Goal: Information Seeking & Learning: Compare options

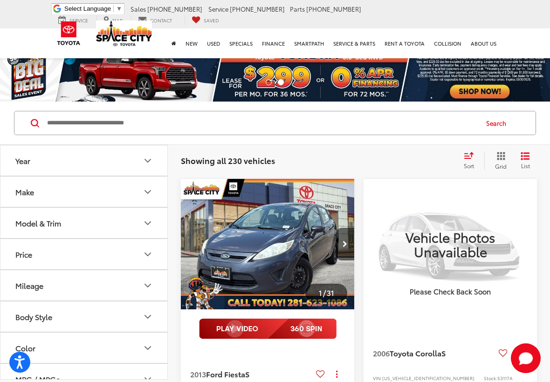
click at [506, 156] on icon "Grid View" at bounding box center [501, 156] width 8 height 8
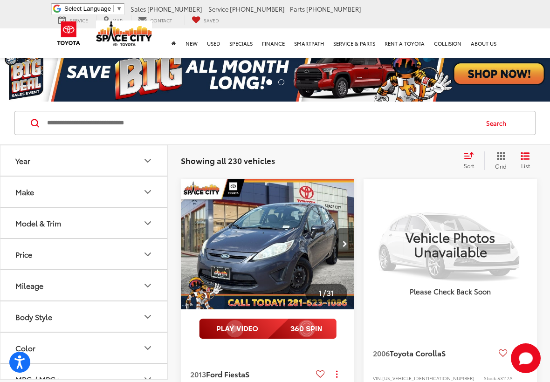
click at [93, 190] on button "Make" at bounding box center [84, 192] width 168 height 30
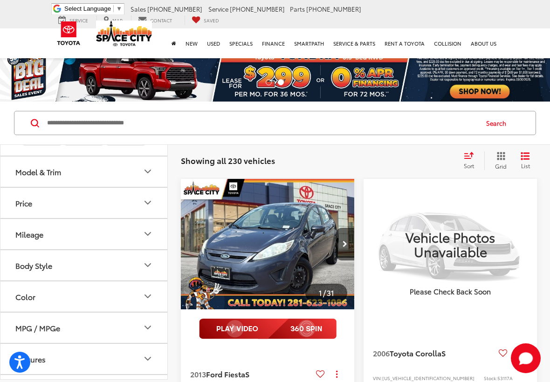
scroll to position [320, 0]
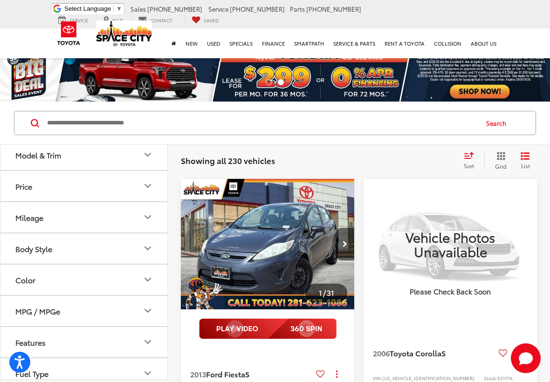
click at [84, 108] on img at bounding box center [84, 108] width 0 height 0
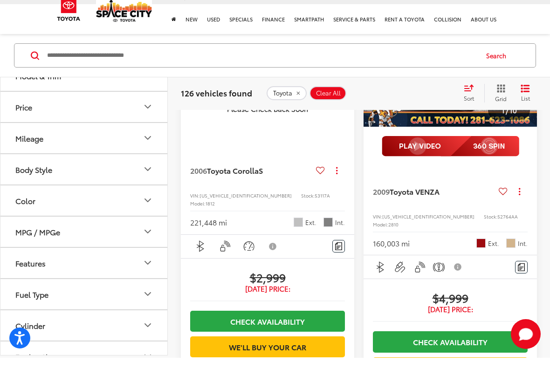
scroll to position [175, 0]
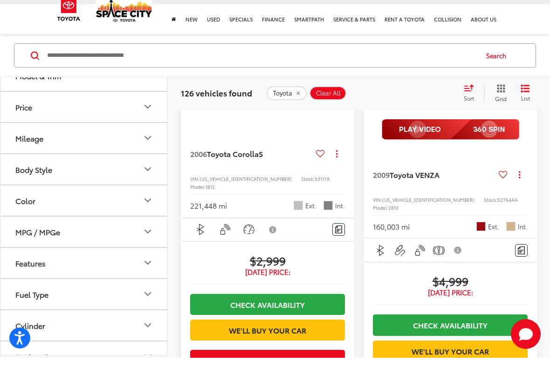
click at [135, 115] on button "Model & Trim" at bounding box center [84, 99] width 168 height 30
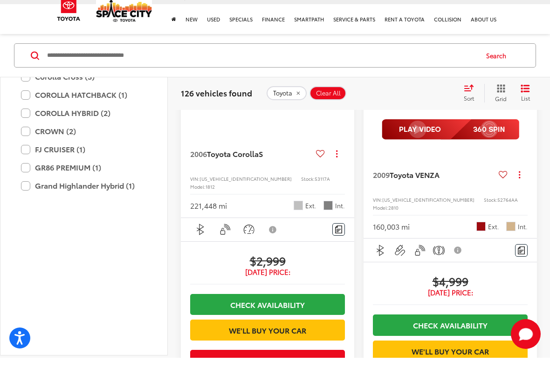
scroll to position [459, 0]
click at [94, 109] on label "Corolla Cross (3)" at bounding box center [84, 100] width 126 height 16
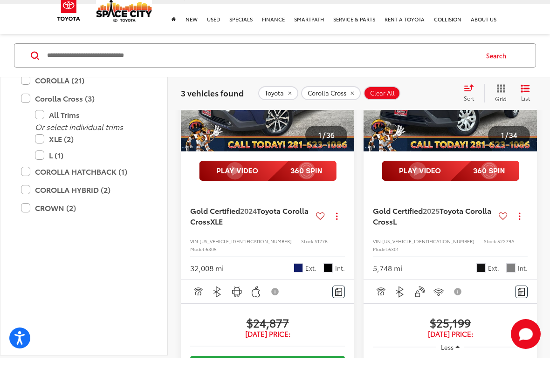
scroll to position [134, 0]
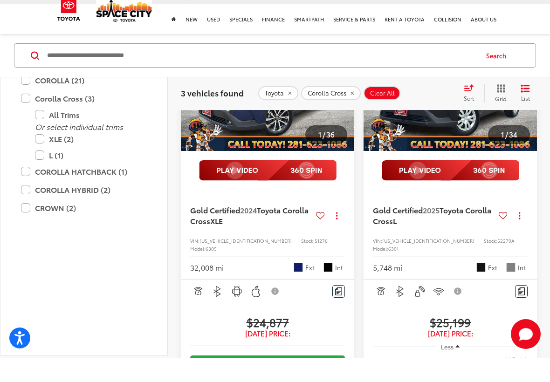
click at [257, 229] on span "2024" at bounding box center [248, 234] width 17 height 11
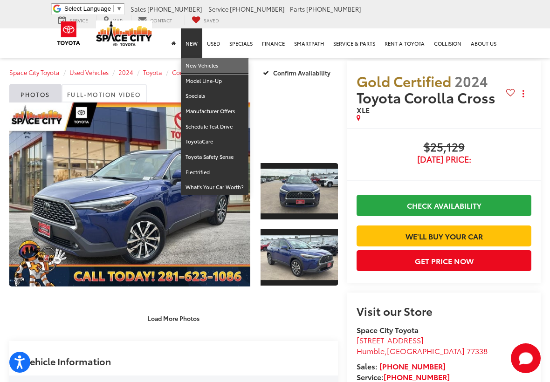
click at [207, 66] on link "New Vehicles" at bounding box center [215, 65] width 68 height 15
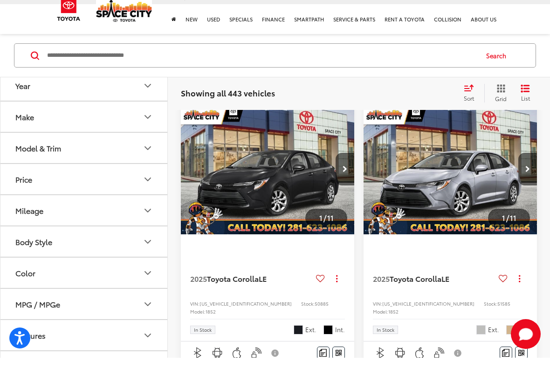
scroll to position [57, 0]
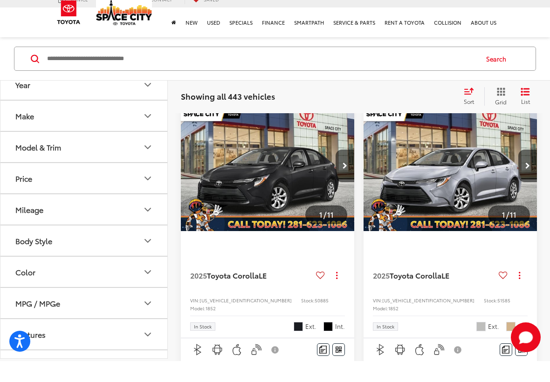
click at [97, 90] on button "Year" at bounding box center [84, 105] width 168 height 30
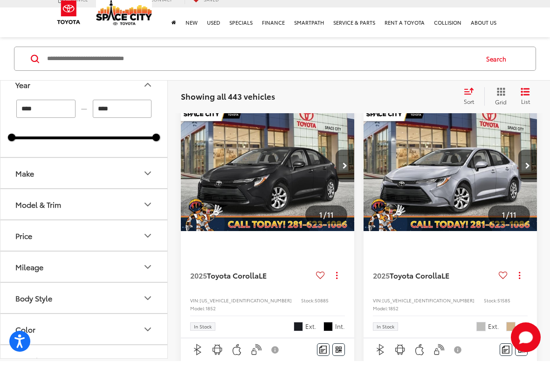
click at [99, 179] on button "Make" at bounding box center [84, 194] width 168 height 30
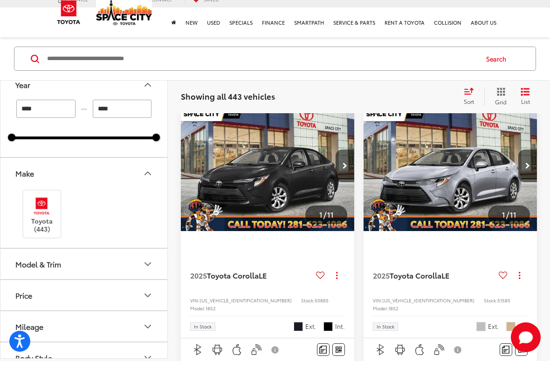
click at [44, 222] on label "Toyota (443)" at bounding box center [42, 235] width 38 height 38
click at [148, 188] on icon "Make" at bounding box center [147, 193] width 11 height 11
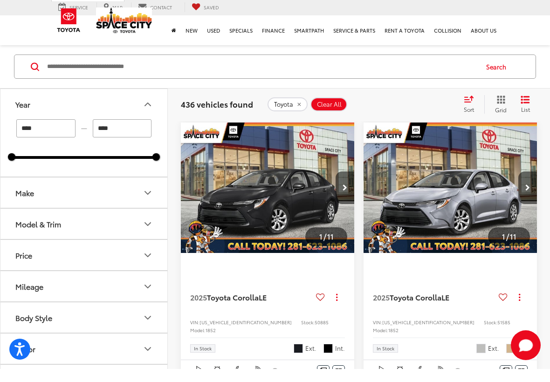
scroll to position [64, 0]
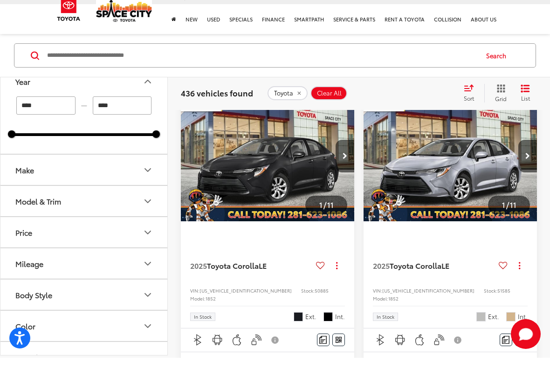
click at [123, 210] on button "Model & Trim" at bounding box center [84, 225] width 168 height 30
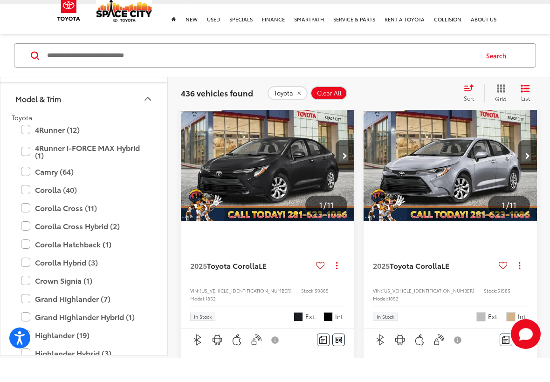
scroll to position [118, 0]
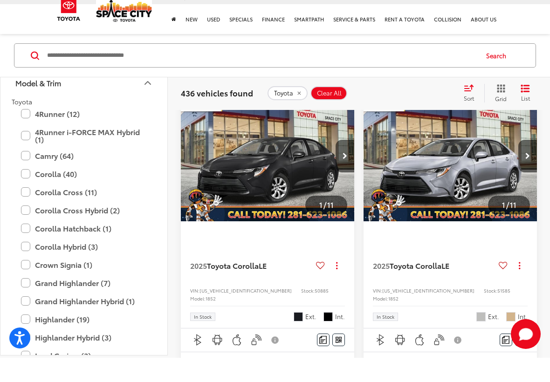
click at [76, 172] on label "Camry (64)" at bounding box center [84, 180] width 126 height 16
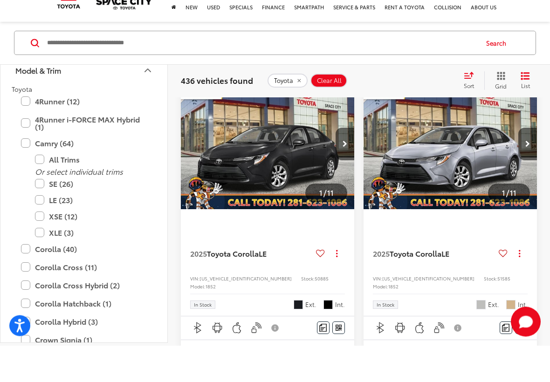
type input "****"
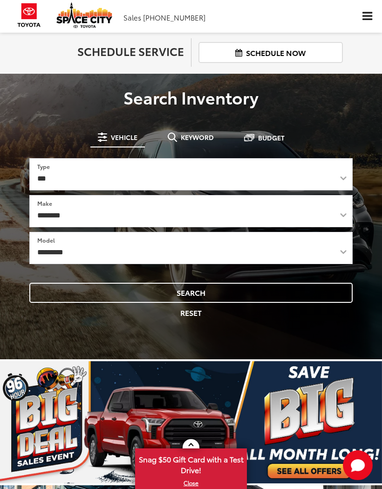
click at [363, 16] on span "Click to show site navigation" at bounding box center [368, 16] width 10 height 9
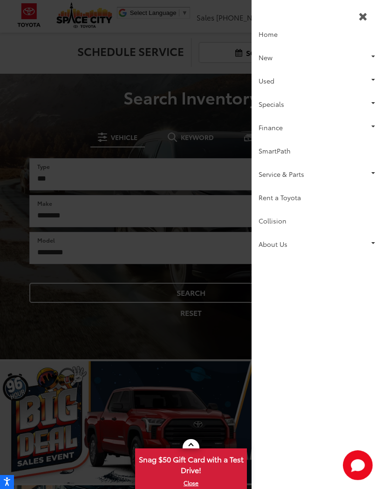
click at [290, 60] on link "New" at bounding box center [317, 57] width 131 height 23
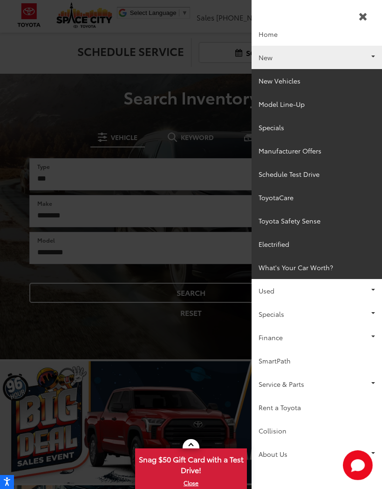
click at [297, 86] on link "New Vehicles" at bounding box center [317, 80] width 131 height 23
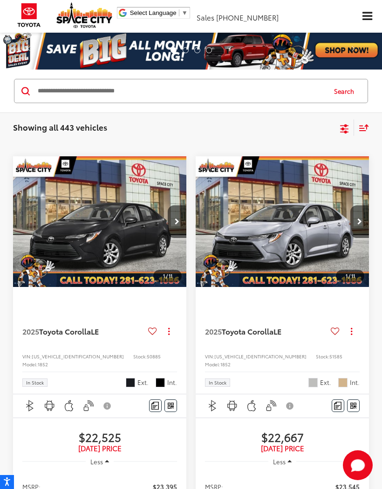
click at [346, 128] on icon "Select filters" at bounding box center [345, 129] width 12 height 12
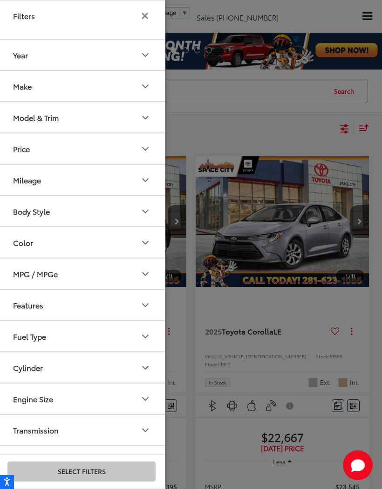
click at [97, 82] on button "Make" at bounding box center [82, 86] width 168 height 30
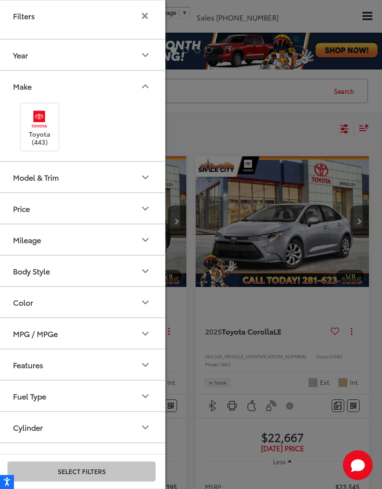
click at [47, 125] on img at bounding box center [40, 119] width 26 height 22
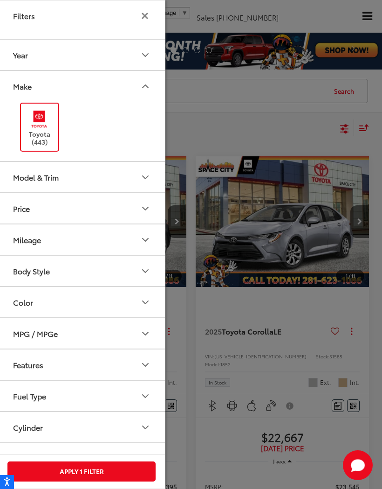
click at [121, 87] on button "Make" at bounding box center [82, 86] width 168 height 30
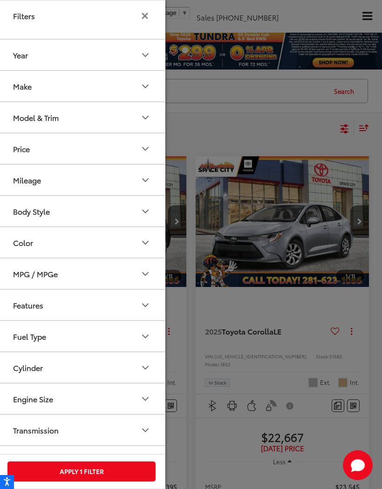
click at [98, 124] on button "Model & Trim" at bounding box center [82, 117] width 168 height 30
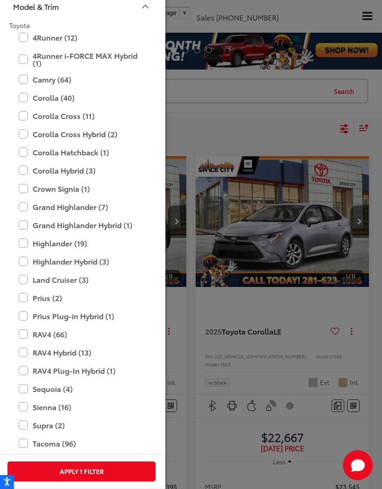
scroll to position [109, 0]
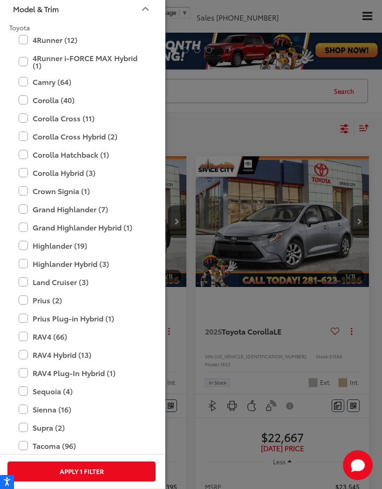
click at [97, 81] on label "Camry (64)" at bounding box center [82, 82] width 126 height 16
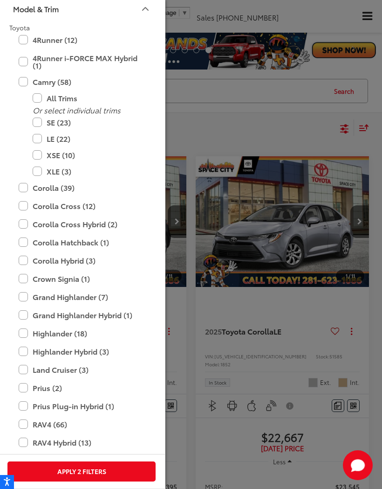
click at [40, 154] on label "XSE (10)" at bounding box center [89, 155] width 112 height 16
click at [42, 172] on label "XLE (3)" at bounding box center [89, 171] width 112 height 16
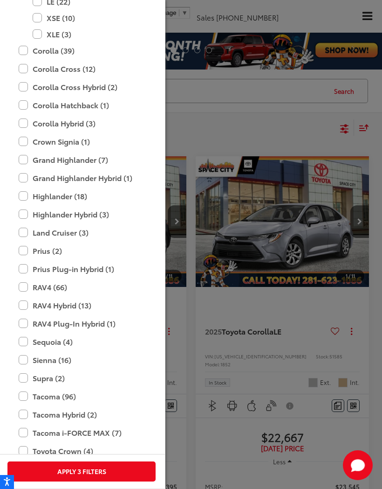
scroll to position [241, 0]
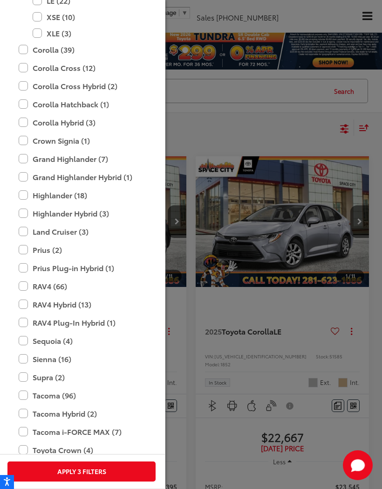
click at [72, 198] on label "Highlander (18)" at bounding box center [82, 195] width 126 height 16
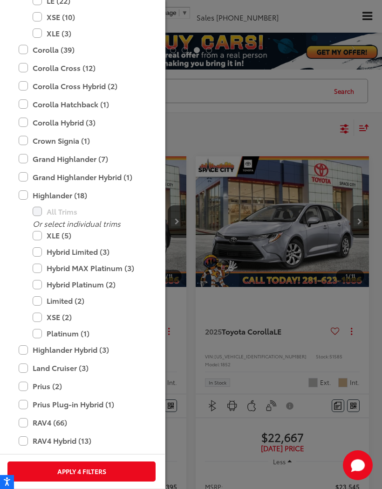
click at [62, 316] on label "XSE (2)" at bounding box center [89, 317] width 112 height 16
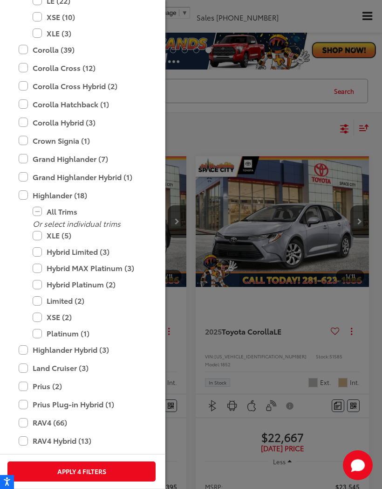
click at [76, 236] on label "XLE (5)" at bounding box center [89, 235] width 112 height 16
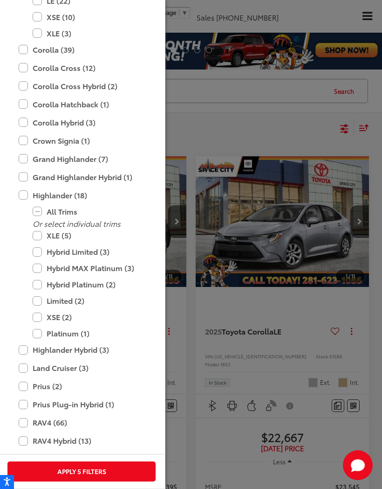
click at [88, 333] on label "Platinum (1)" at bounding box center [89, 333] width 112 height 16
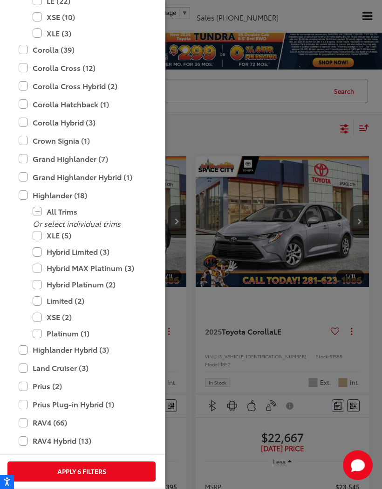
click at [79, 298] on label "Limited (2)" at bounding box center [89, 300] width 112 height 16
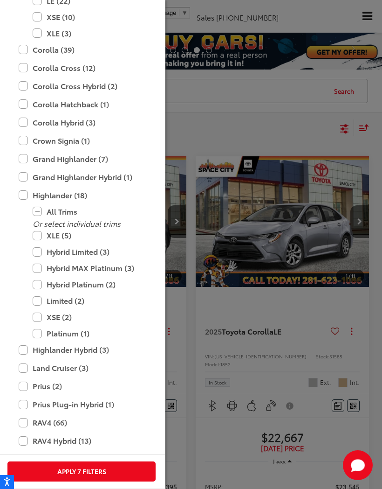
click at [98, 250] on label "Hybrid Limited (3)" at bounding box center [89, 251] width 112 height 16
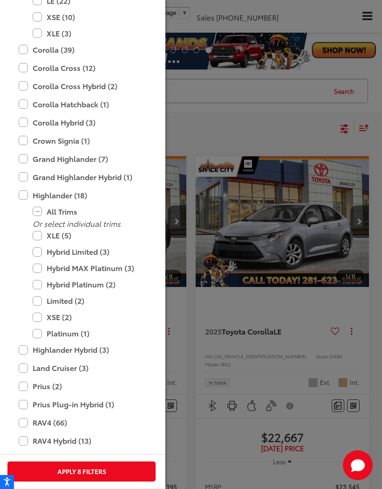
click at [108, 467] on button "Apply 8 Filters" at bounding box center [81, 471] width 148 height 20
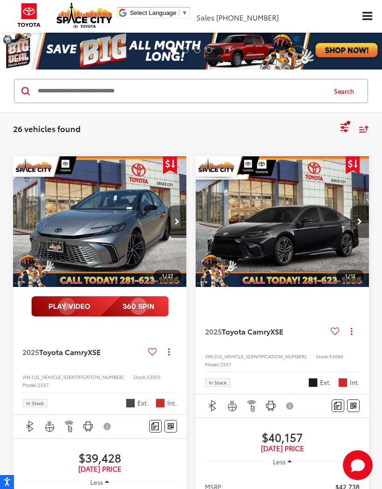
click at [346, 126] on icon "Select filters" at bounding box center [345, 126] width 8 height 6
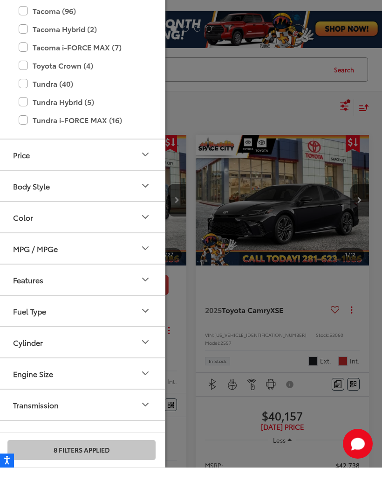
scroll to position [529, 0]
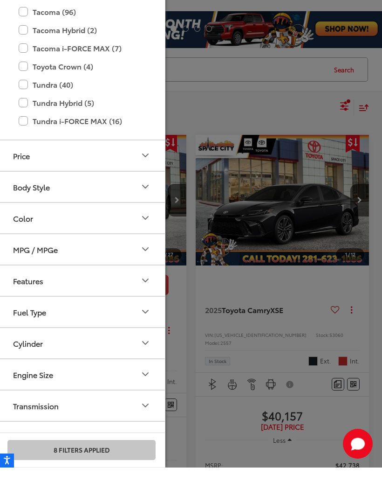
click at [134, 224] on button "Color" at bounding box center [82, 239] width 168 height 30
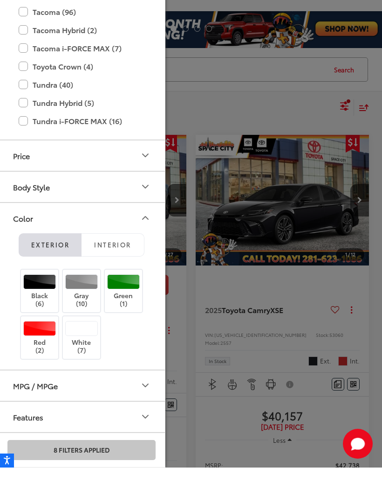
click at [124, 262] on span "Interior" at bounding box center [112, 266] width 37 height 8
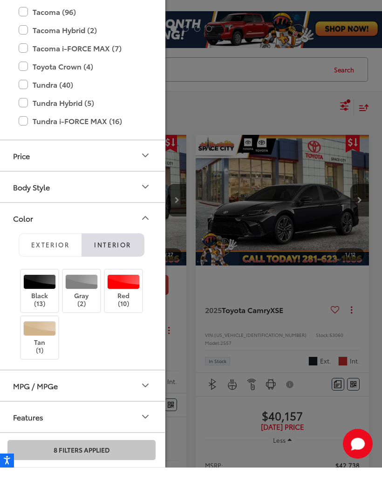
click at [73, 255] on button "Exterior" at bounding box center [50, 266] width 63 height 23
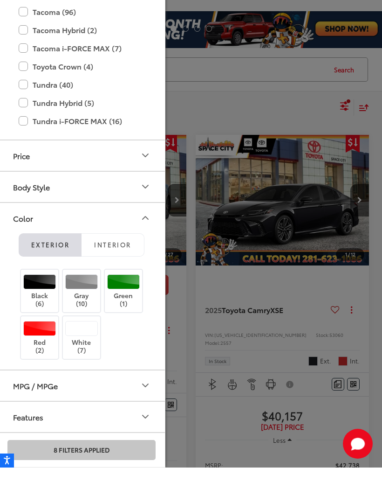
click at [253, 292] on div at bounding box center [191, 244] width 382 height 489
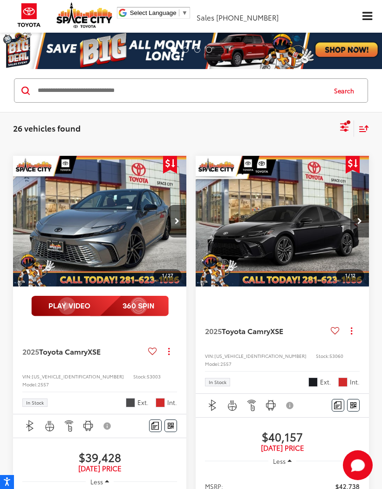
scroll to position [0, 0]
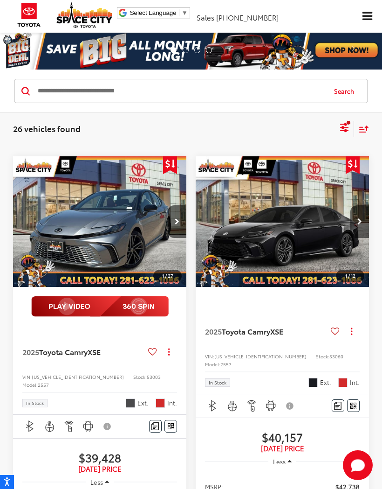
click at [368, 126] on icon "Select sort value" at bounding box center [364, 129] width 8 height 6
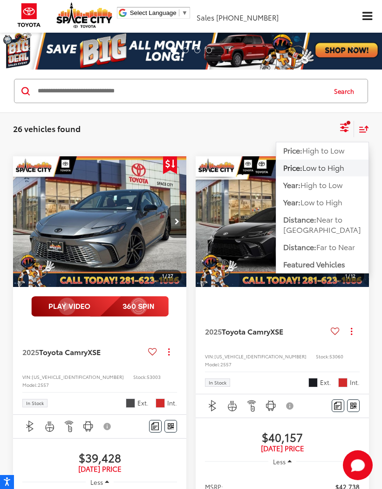
click at [368, 127] on icon "Select sort value" at bounding box center [364, 129] width 8 height 6
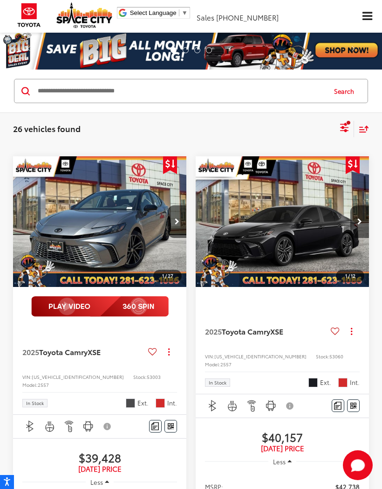
click at [346, 130] on icon "Select filters" at bounding box center [345, 130] width 8 height 3
